Goal: Find specific page/section: Find specific page/section

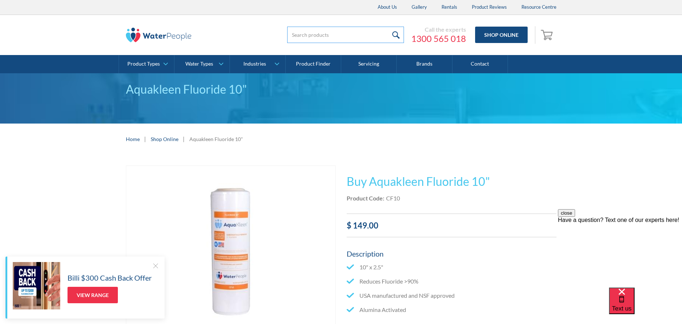
click at [311, 28] on input "search" at bounding box center [345, 35] width 117 height 16
paste input "93701"
type input "93701"
click at [388, 27] on input "submit" at bounding box center [396, 35] width 16 height 16
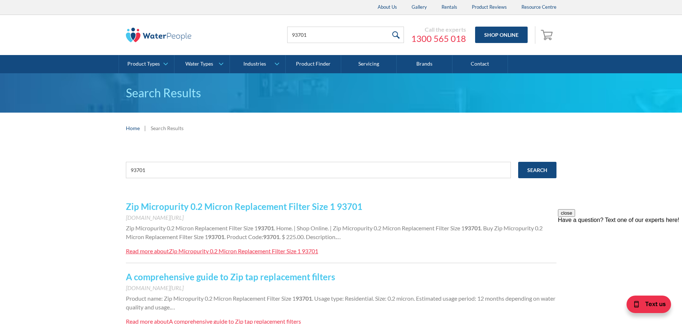
scroll to position [36, 0]
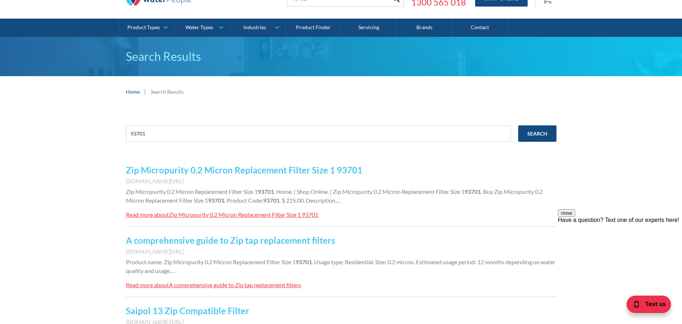
click at [277, 174] on link "Zip Micropurity 0.2 Micron Replacement Filter Size 1 93701" at bounding box center [244, 170] width 236 height 11
